Goal: Information Seeking & Learning: Compare options

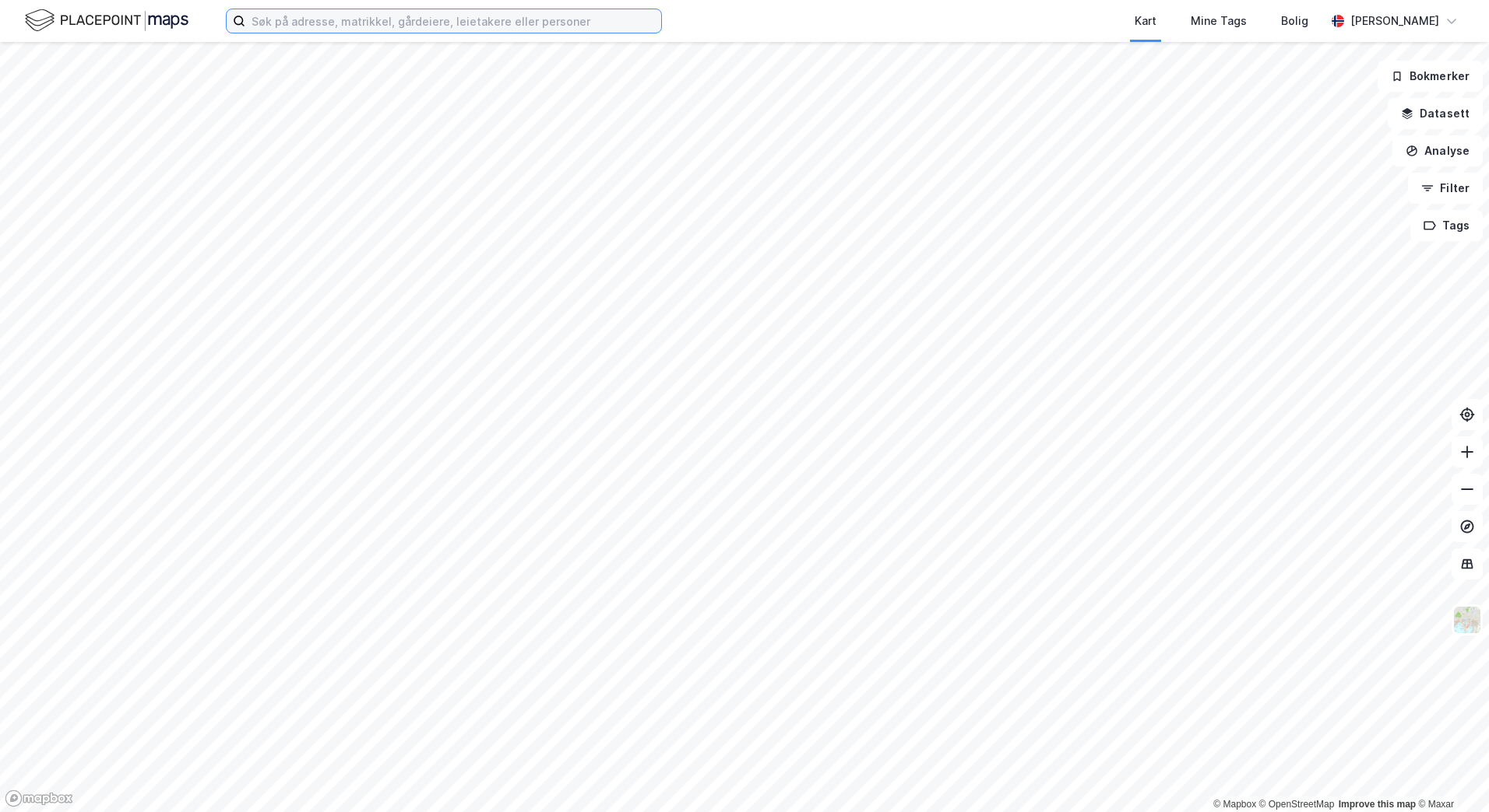
click at [308, 31] on input at bounding box center [453, 20] width 416 height 23
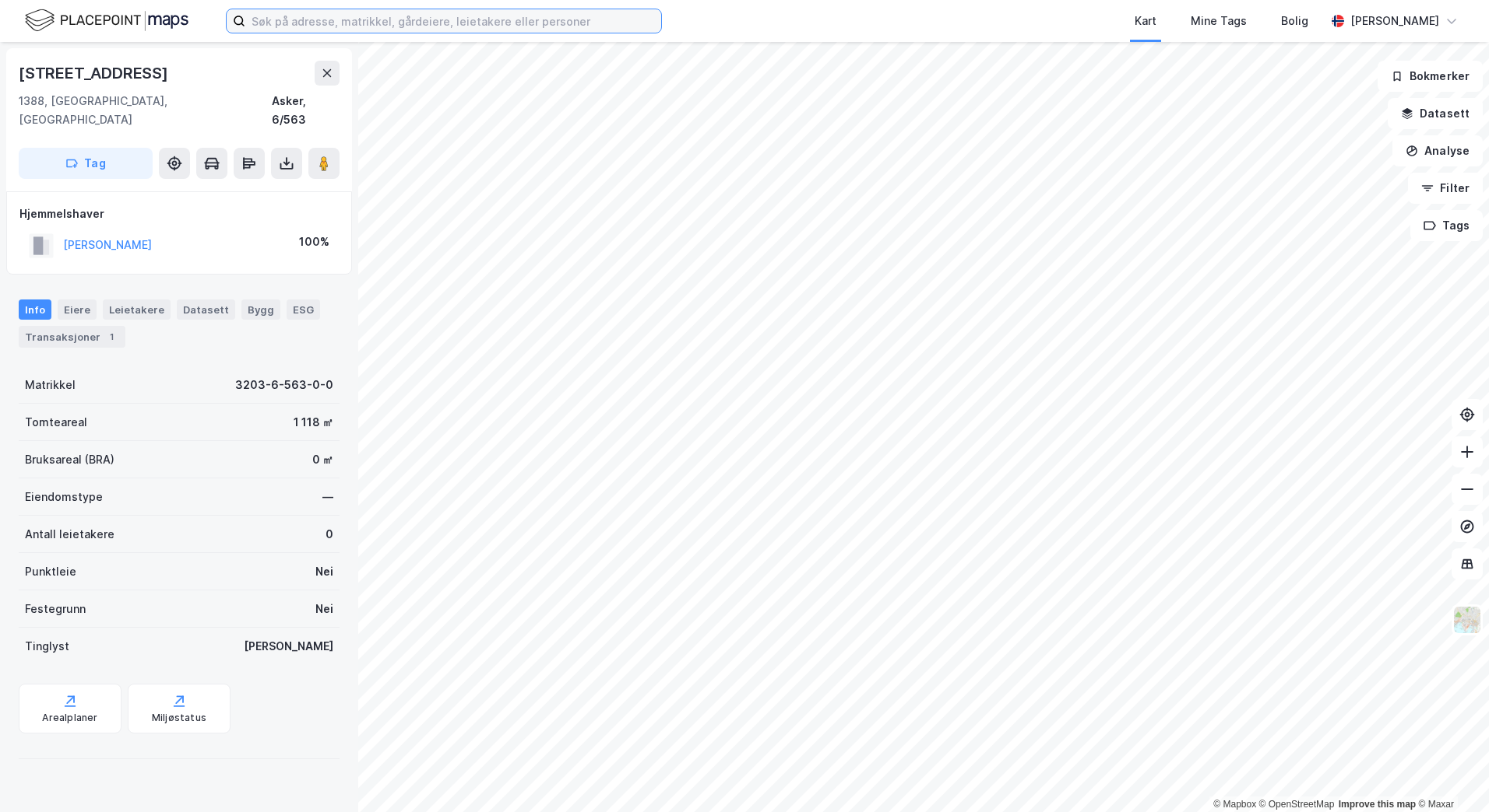
click at [355, 13] on input at bounding box center [453, 20] width 416 height 23
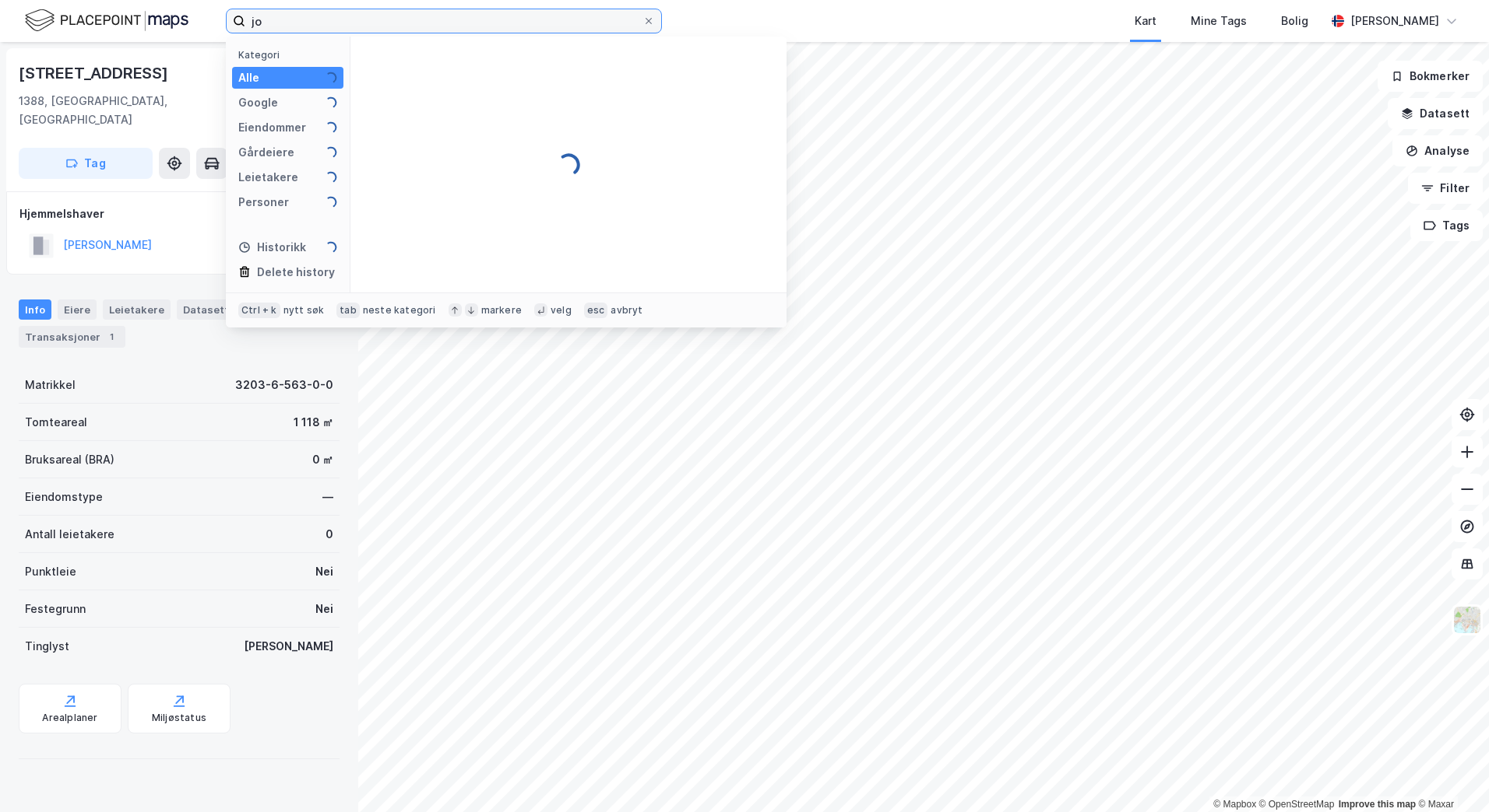
type input "j"
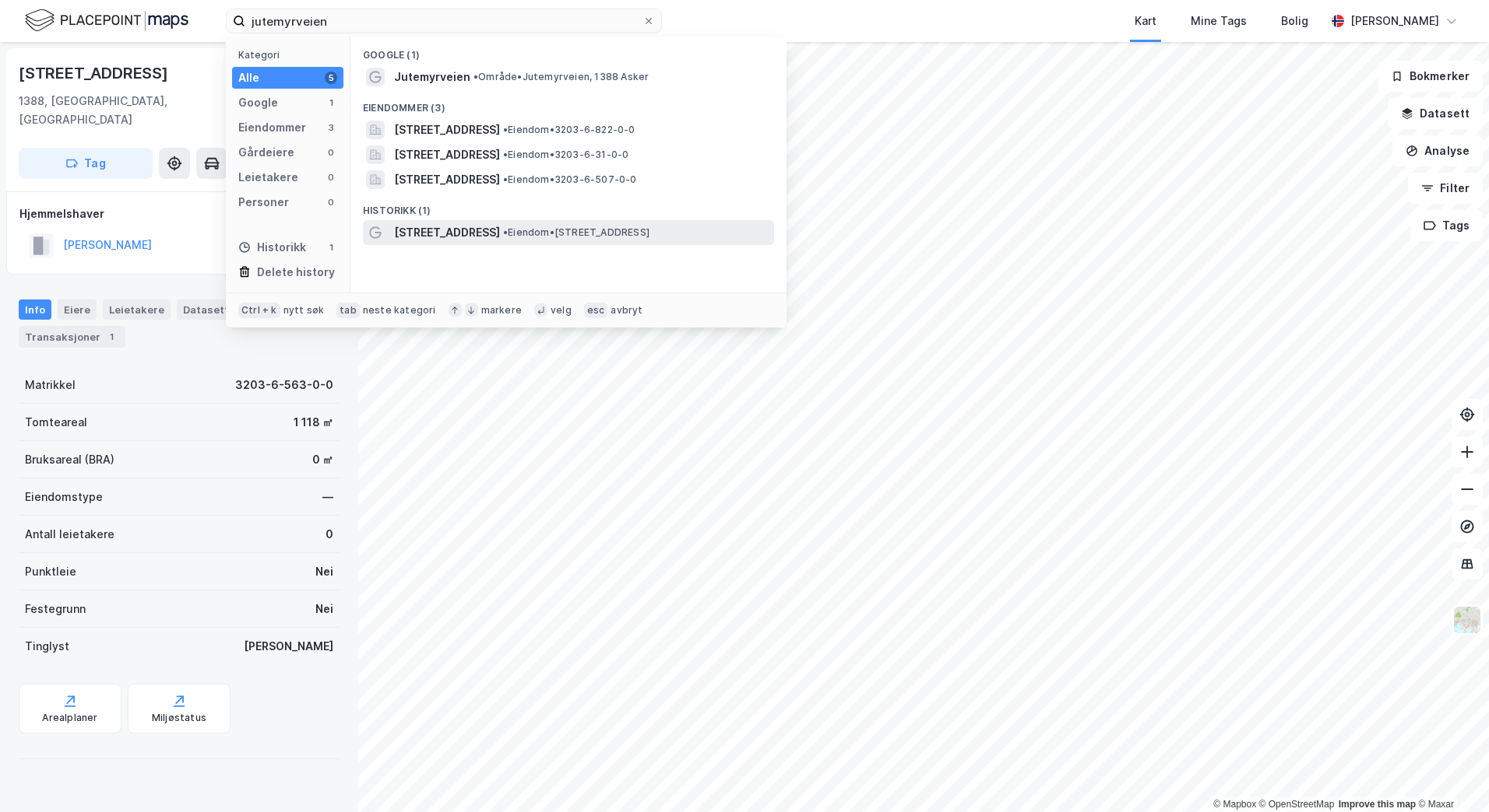
click at [442, 239] on span "[STREET_ADDRESS]" at bounding box center [447, 233] width 106 height 19
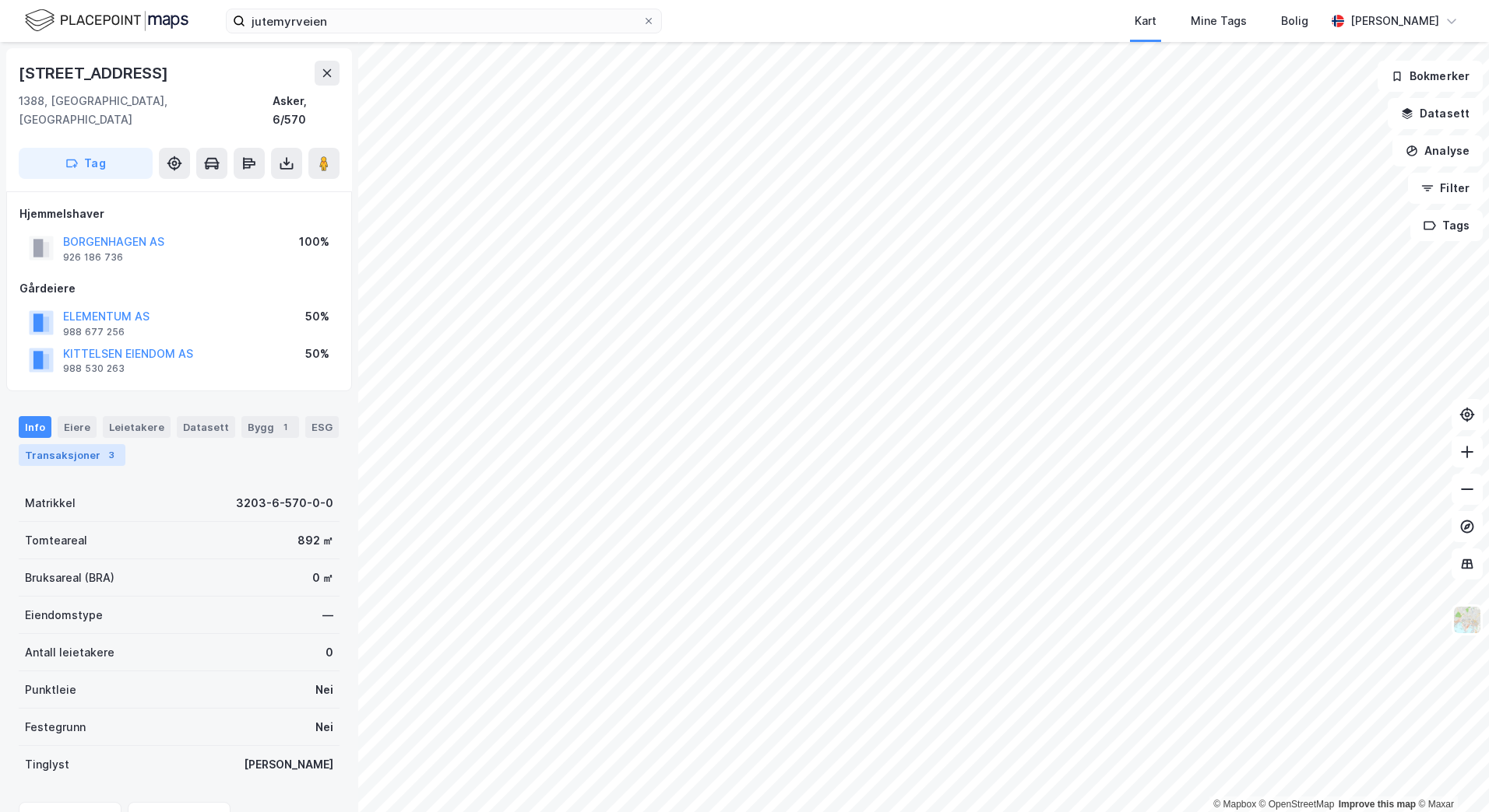
click at [92, 447] on div "Transaksjoner 3" at bounding box center [72, 455] width 107 height 22
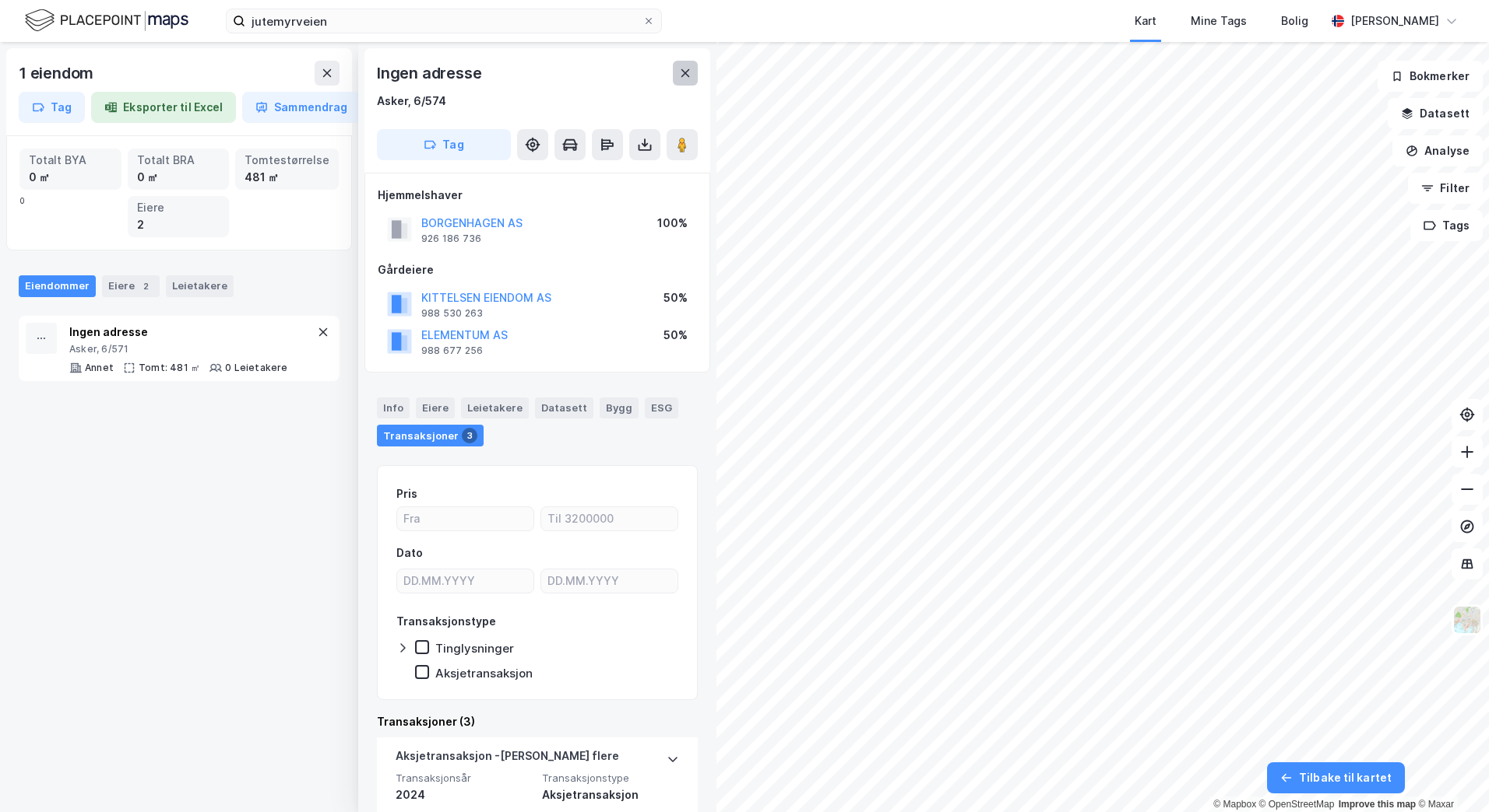
click at [684, 72] on icon at bounding box center [685, 73] width 9 height 8
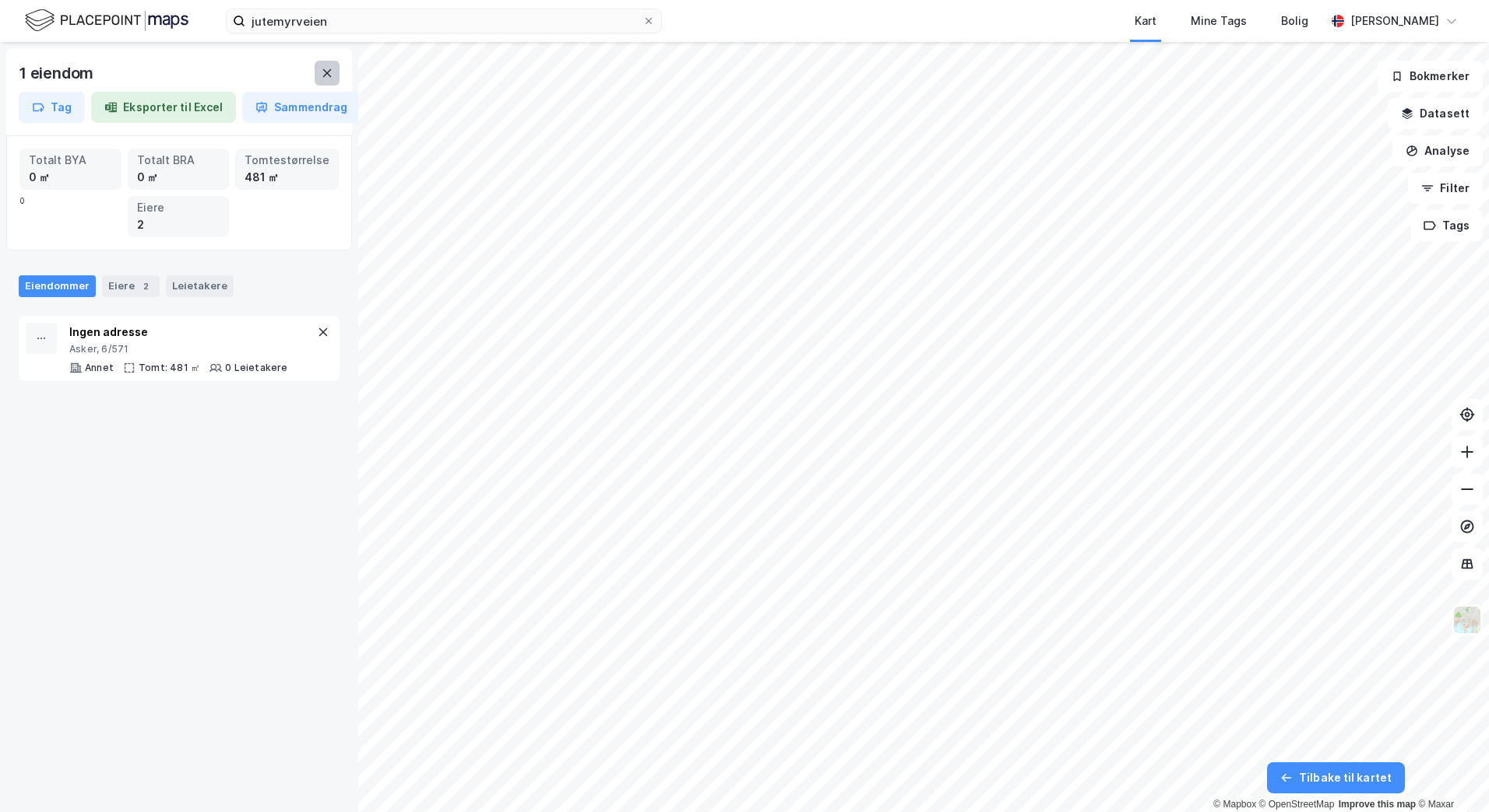
click at [327, 79] on icon at bounding box center [326, 73] width 13 height 13
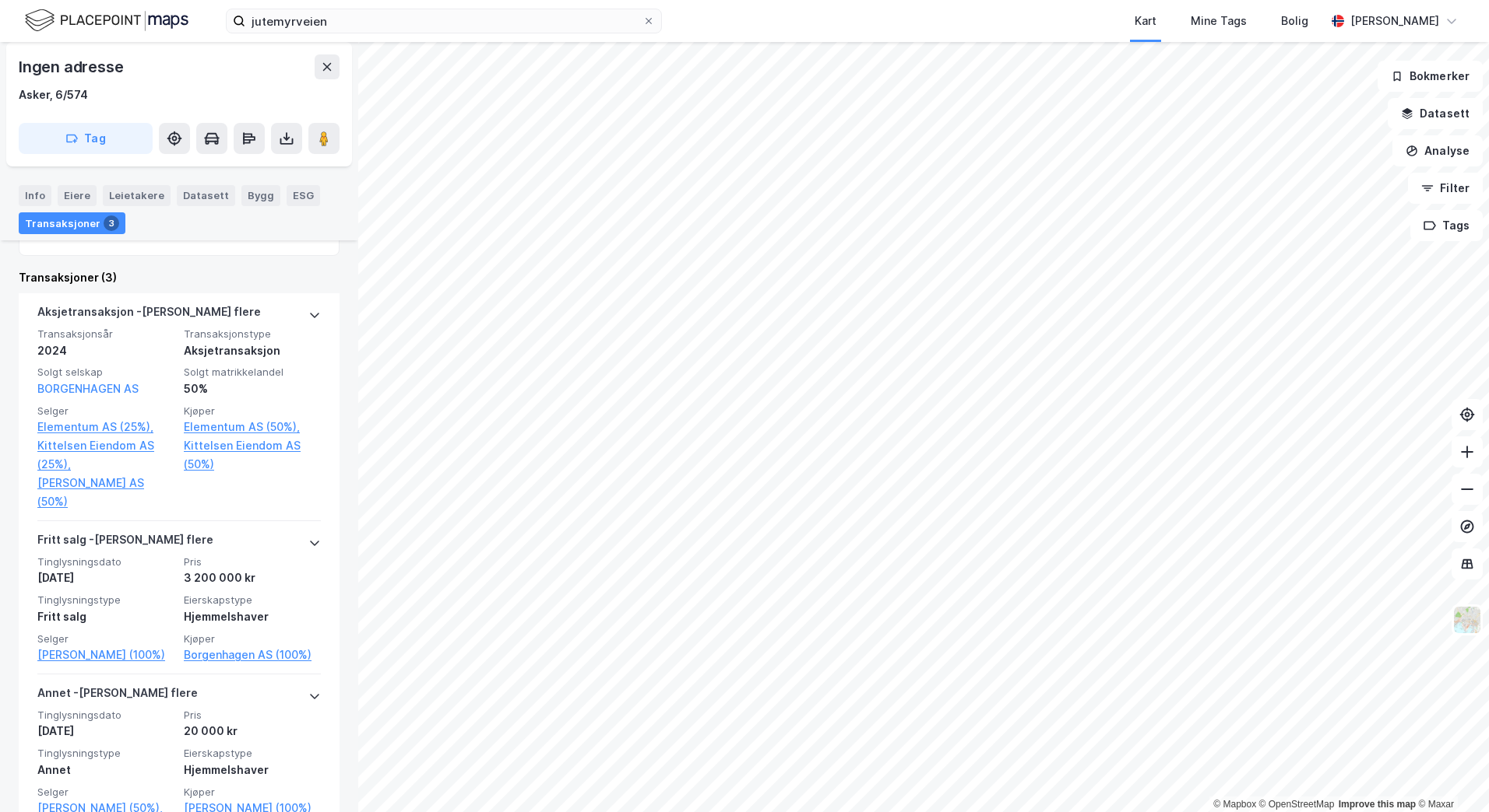
scroll to position [67, 0]
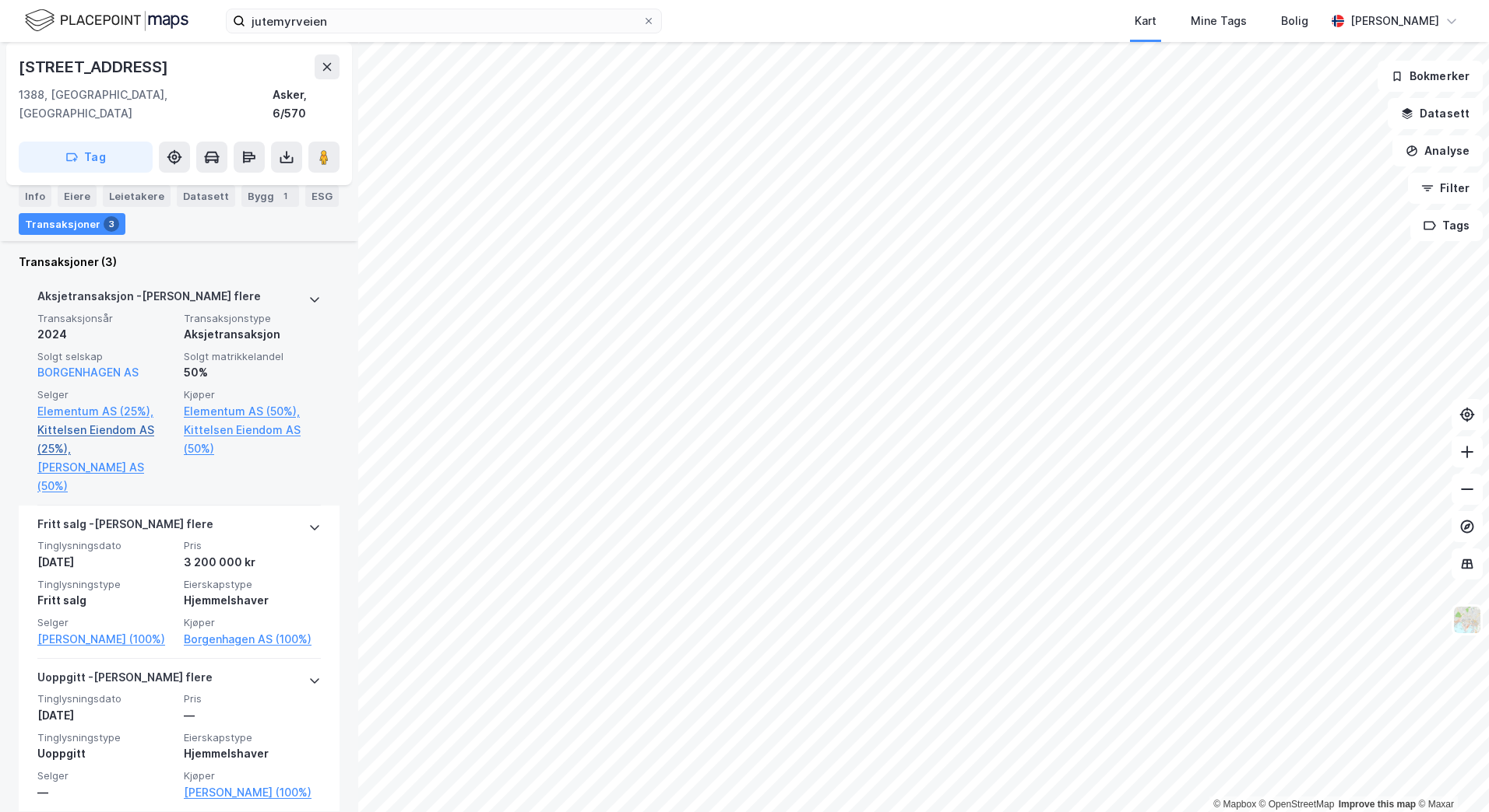
scroll to position [517, 0]
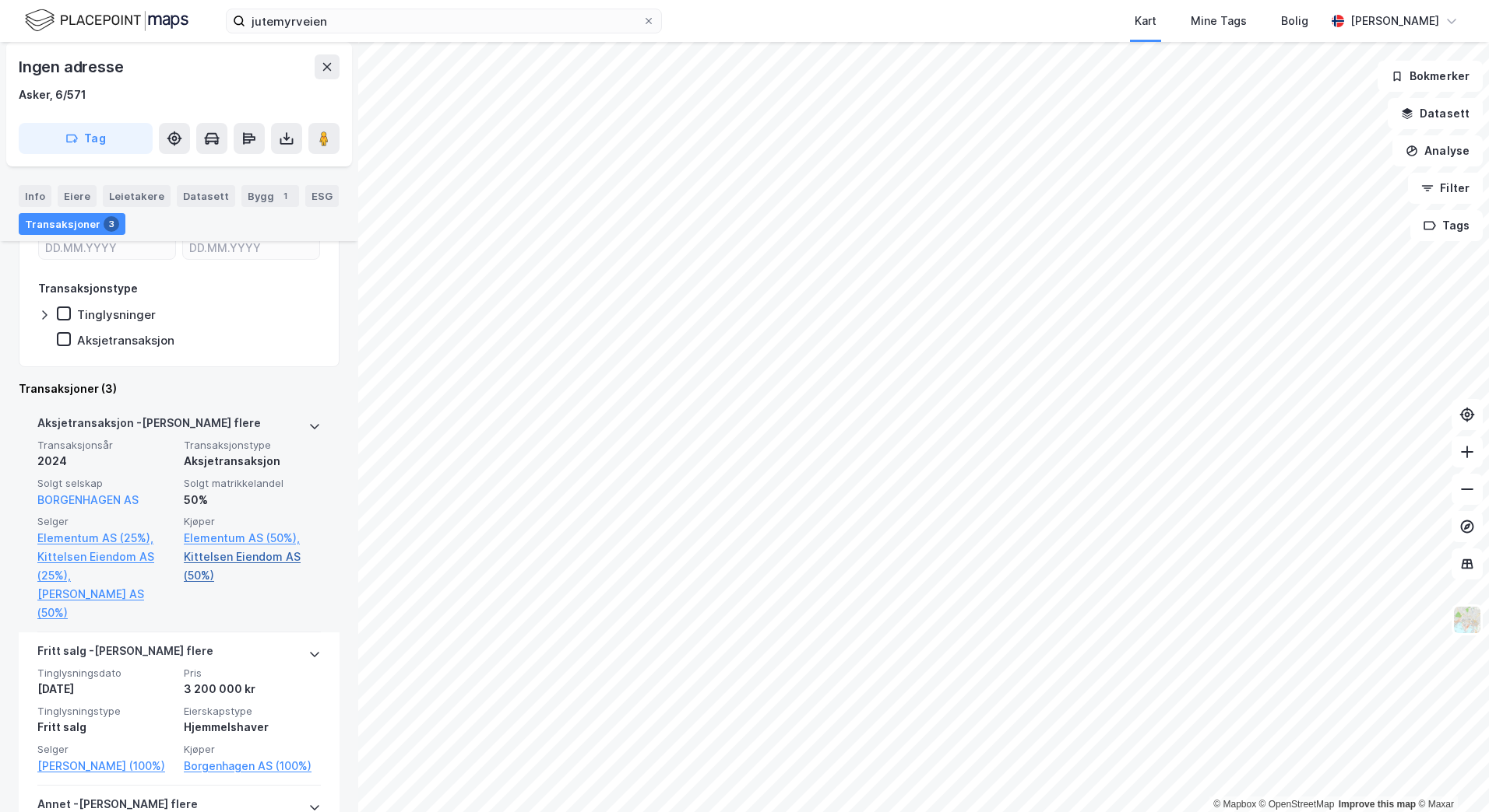
scroll to position [389, 0]
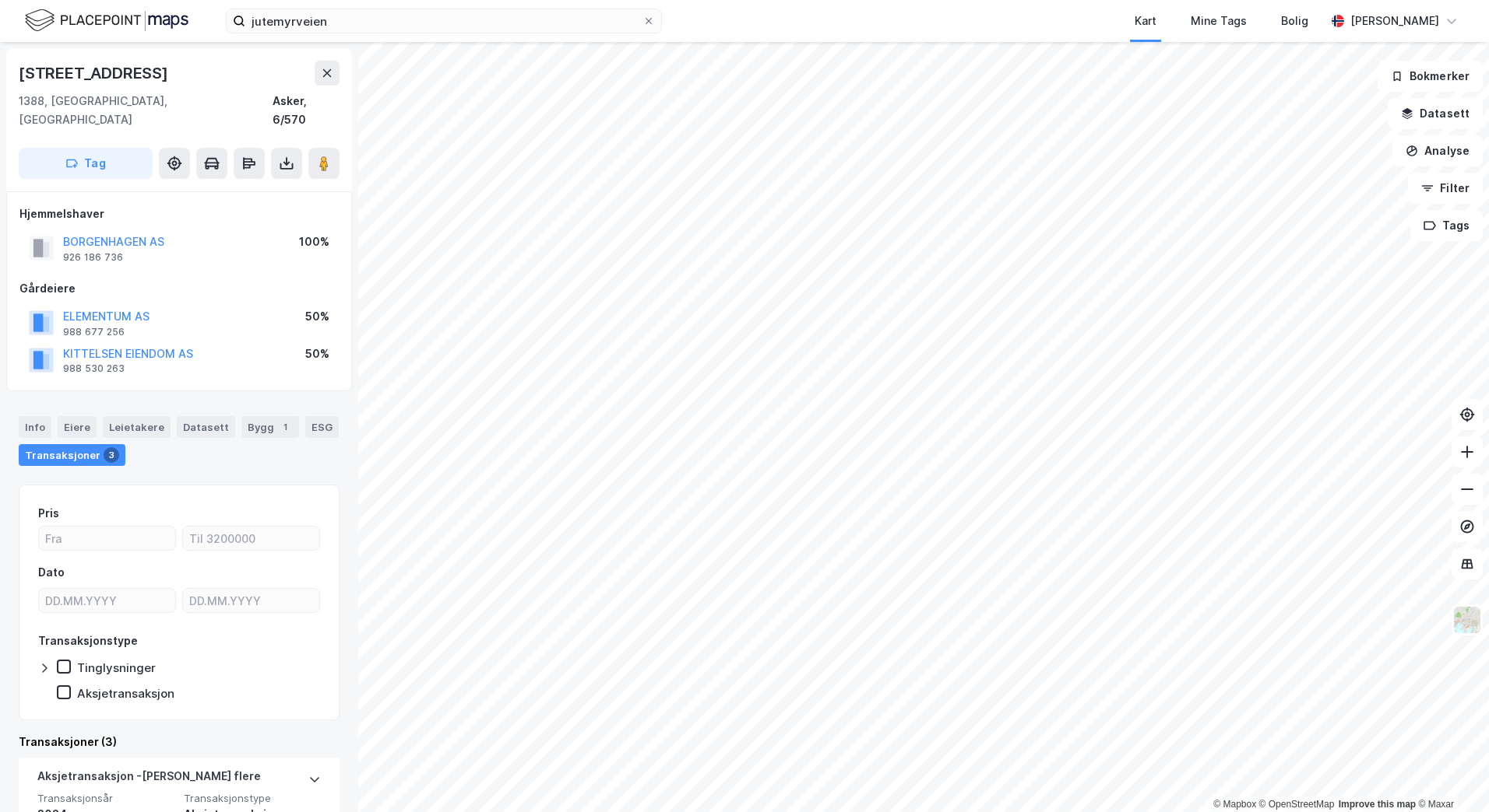
scroll to position [389, 0]
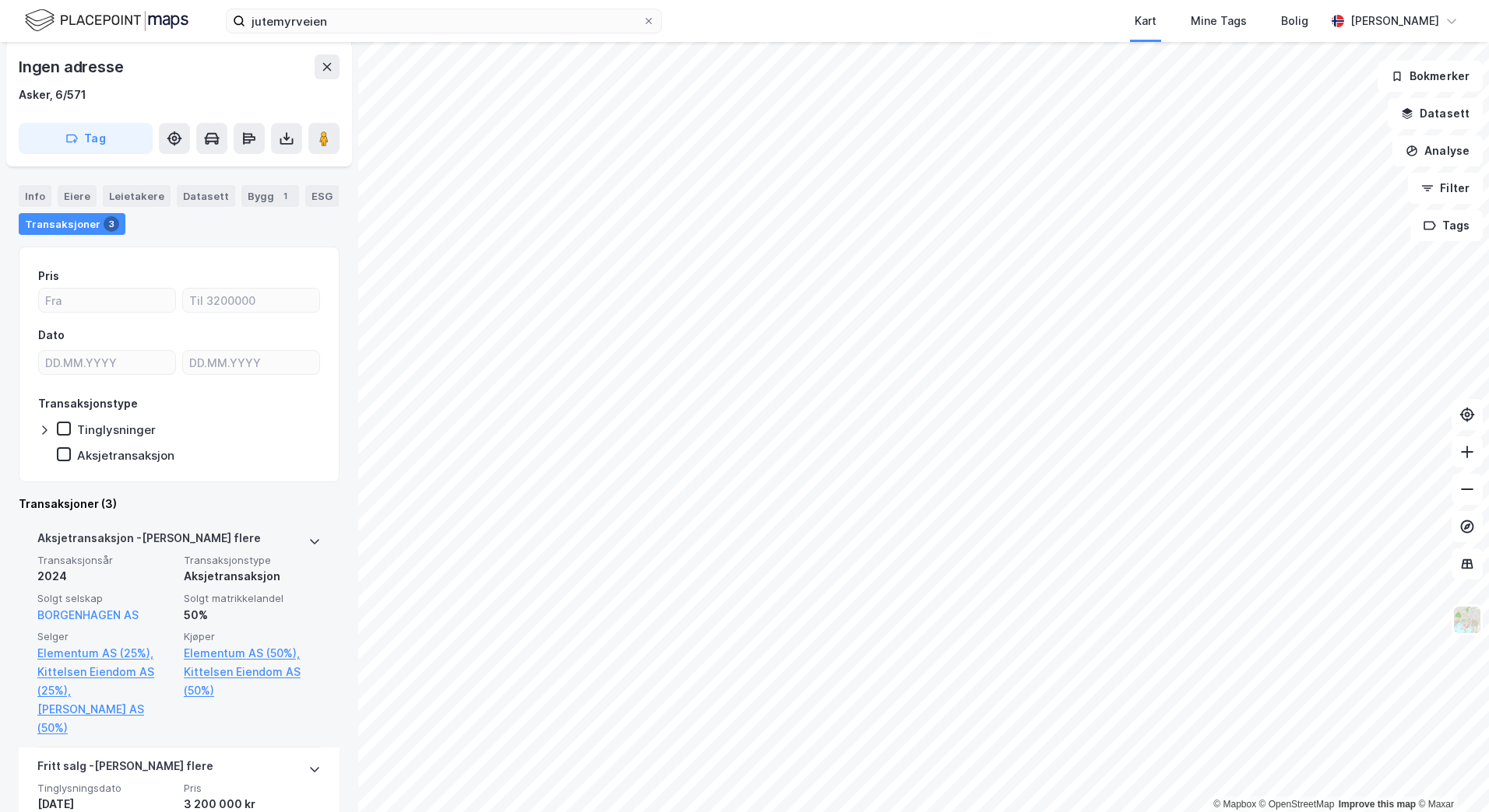
scroll to position [233, 0]
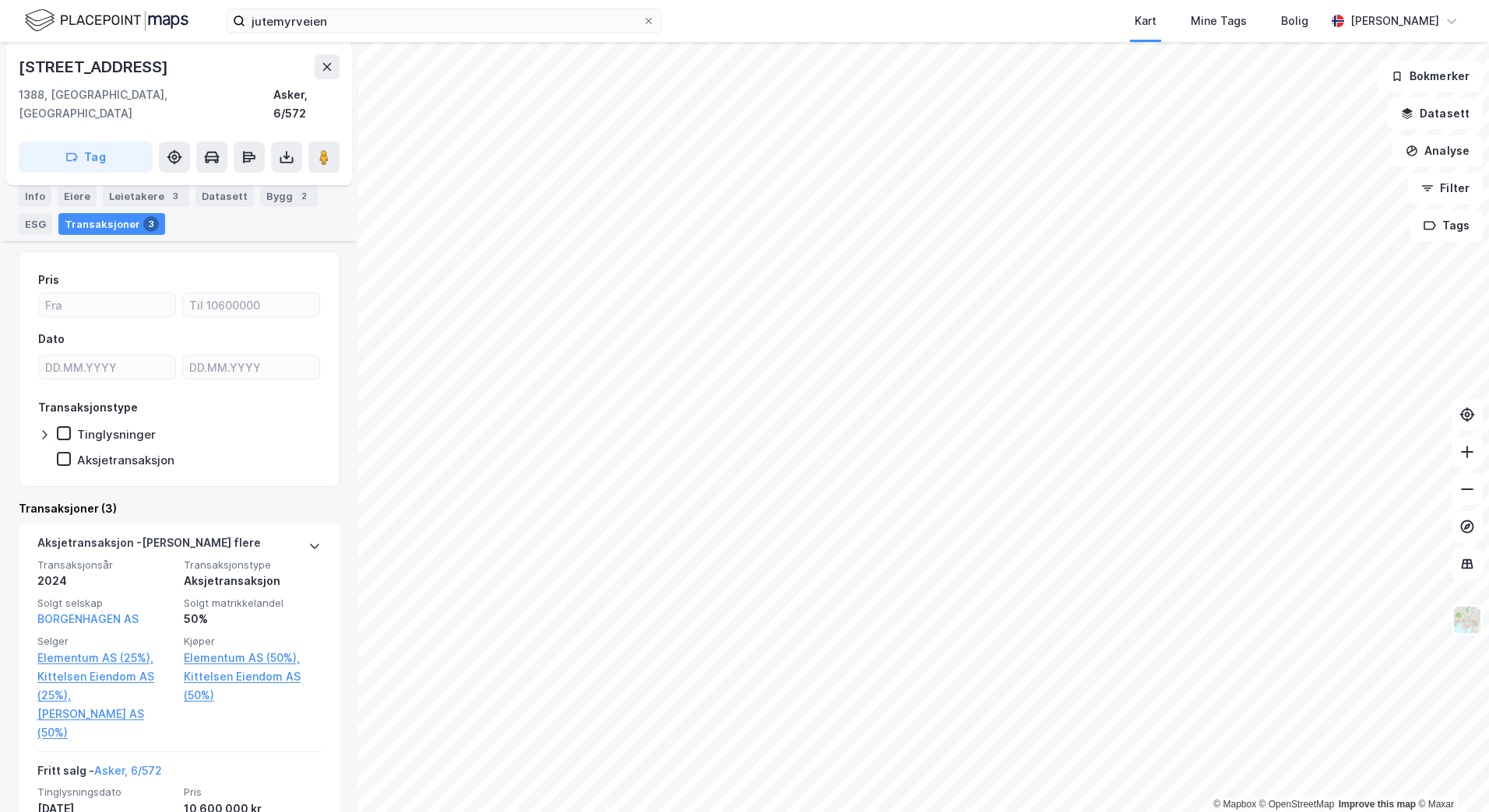
scroll to position [312, 0]
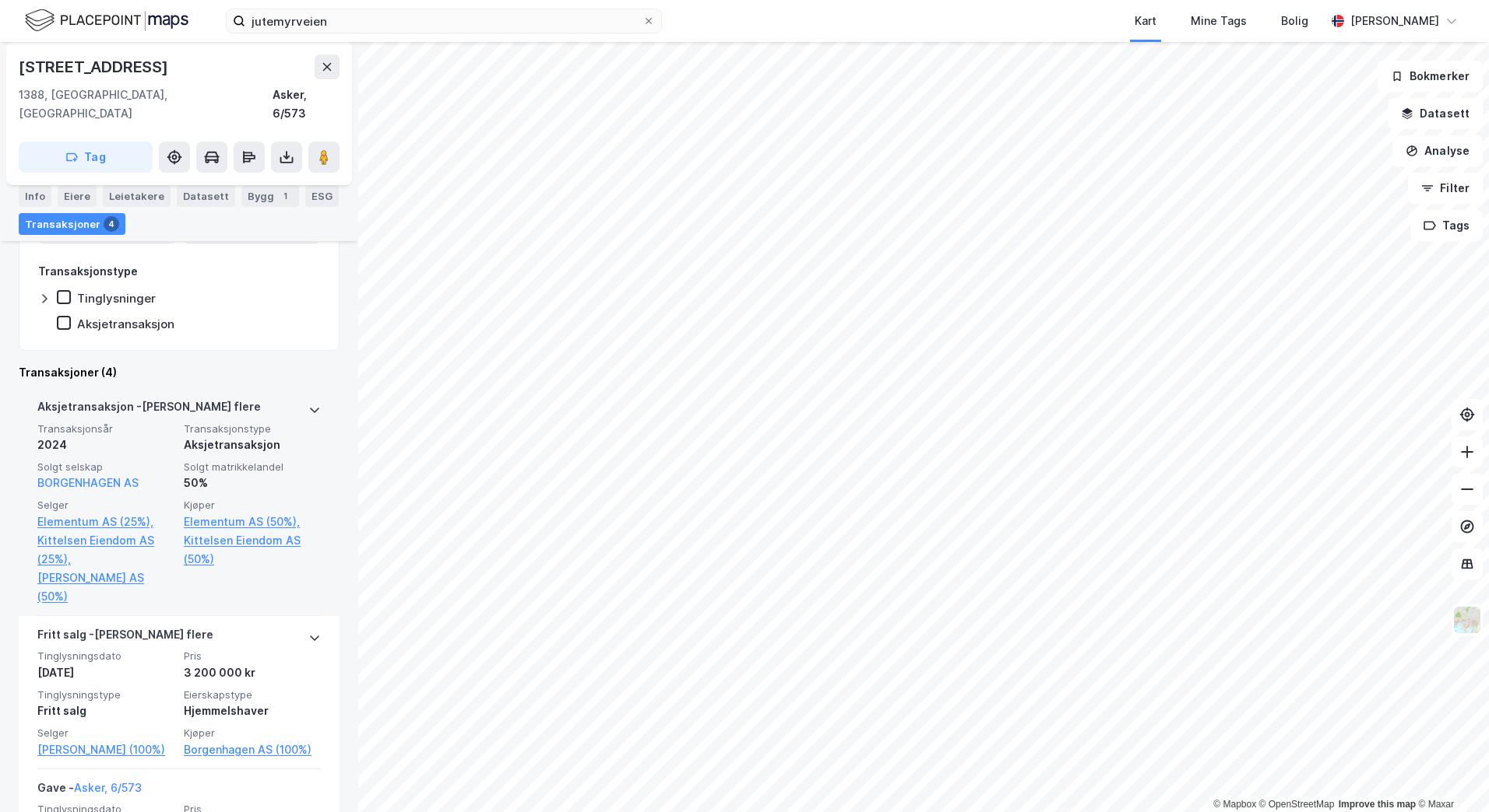
scroll to position [389, 0]
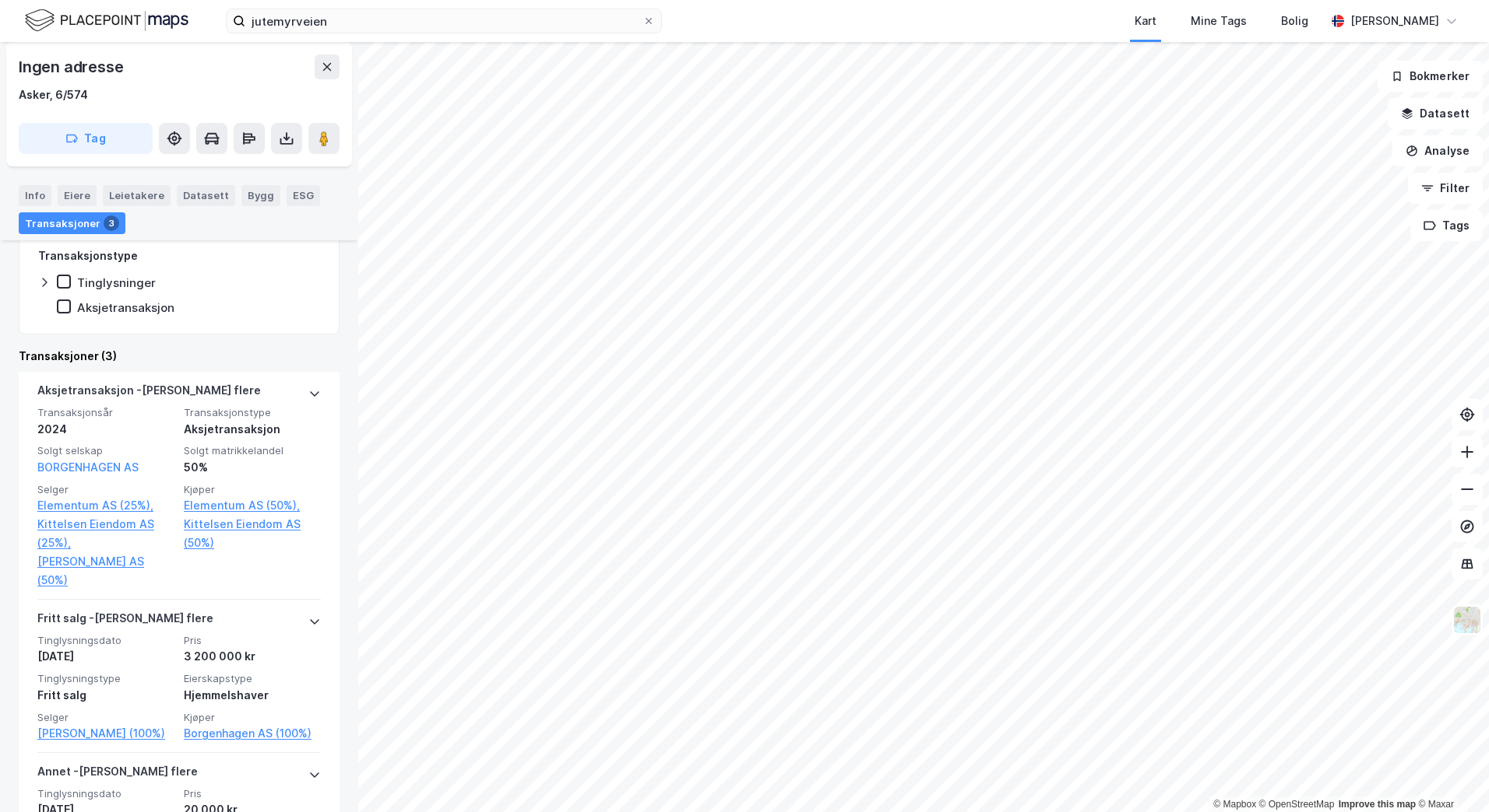
scroll to position [389, 0]
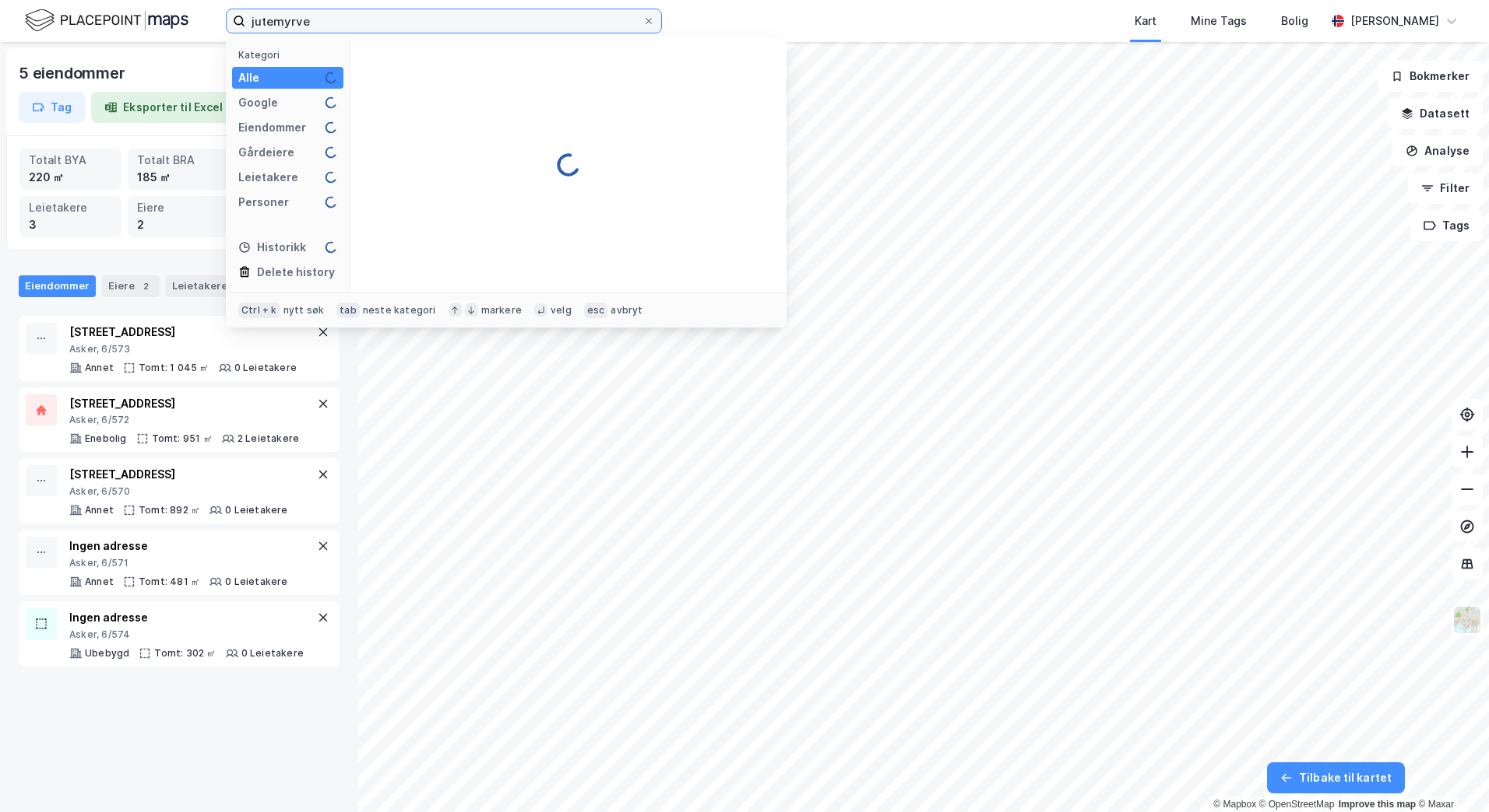
type input "jutemyrve"
